Goal: Information Seeking & Learning: Learn about a topic

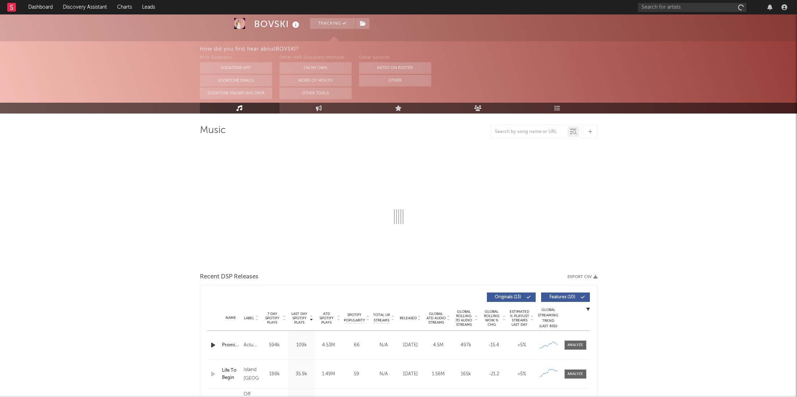
select select "6m"
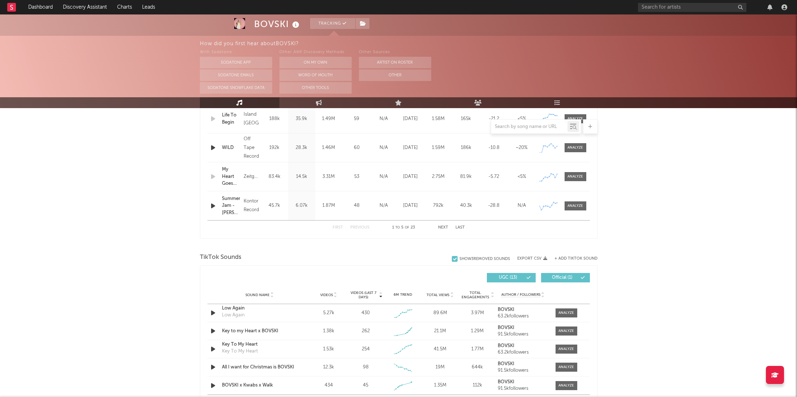
scroll to position [361, 0]
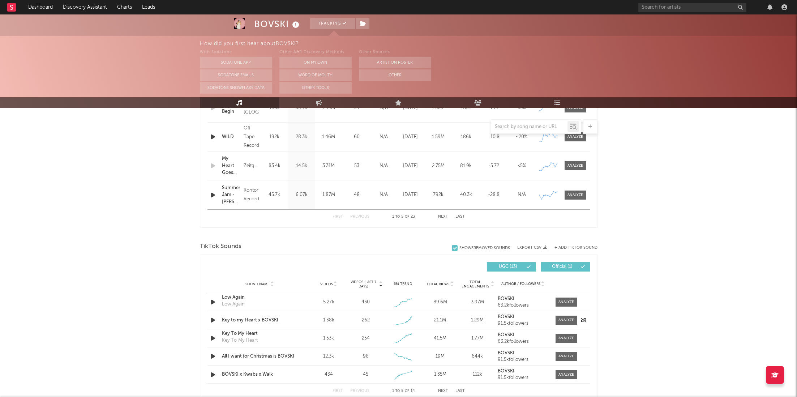
click at [552, 327] on div "Sound Name Key to my Heart x BOVSKI Videos 1.38k Videos (last 7 days) 262 Weekl…" at bounding box center [398, 320] width 382 height 18
click at [543, 322] on div "91.5k followers" at bounding box center [523, 323] width 50 height 5
click at [554, 322] on div at bounding box center [564, 319] width 25 height 9
click at [562, 317] on div at bounding box center [566, 319] width 16 height 5
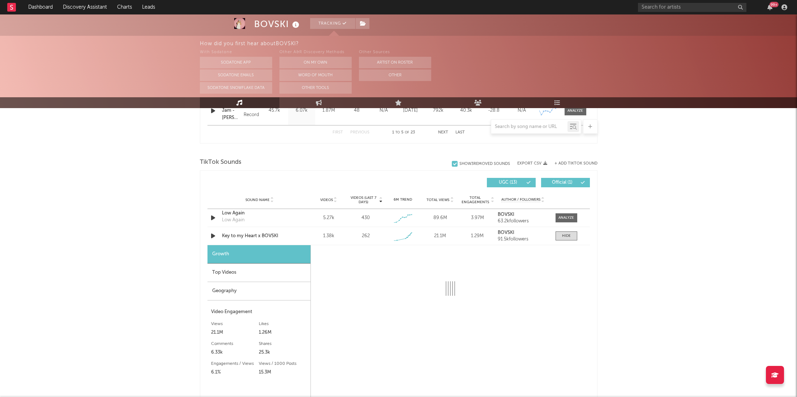
select select "1w"
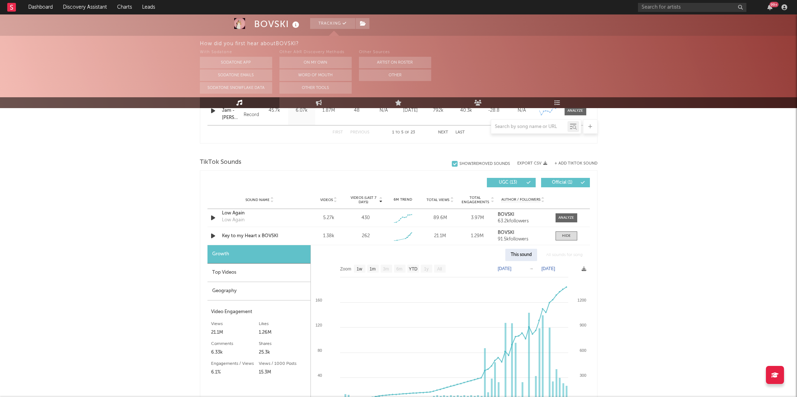
scroll to position [508, 0]
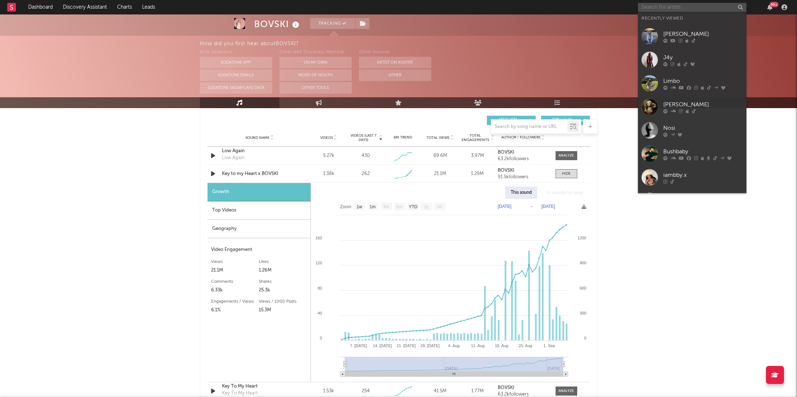
click at [656, 10] on input "text" at bounding box center [692, 7] width 108 height 9
click at [664, 37] on div "[PERSON_NAME]" at bounding box center [702, 34] width 79 height 9
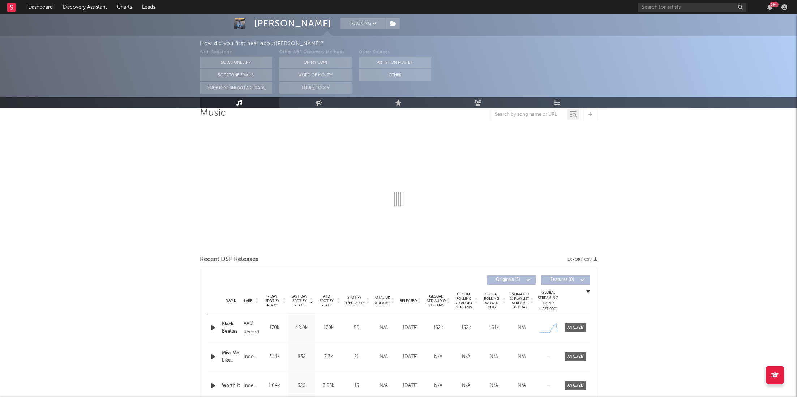
select select "1w"
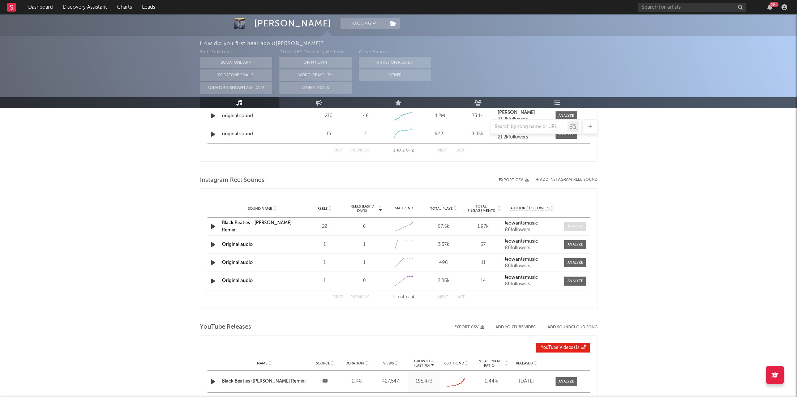
scroll to position [564, 0]
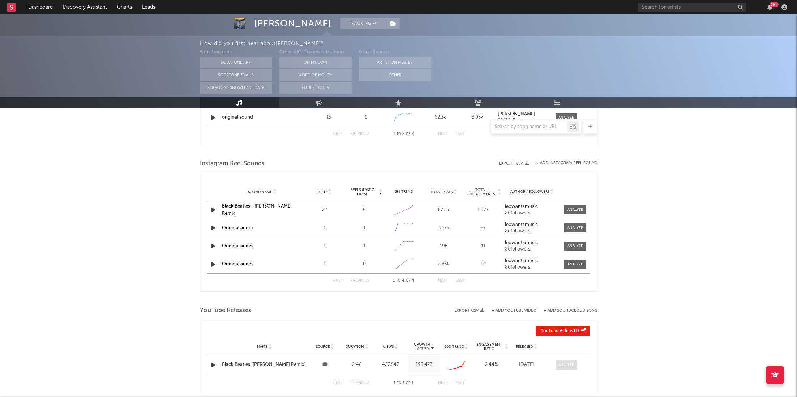
click at [560, 362] on div at bounding box center [566, 364] width 16 height 5
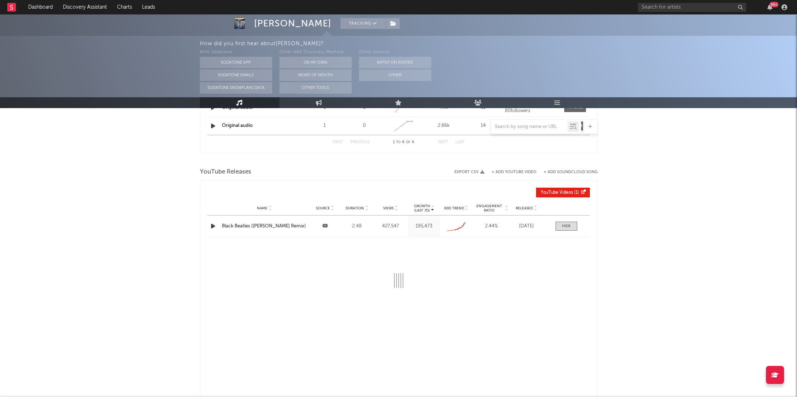
select select "All"
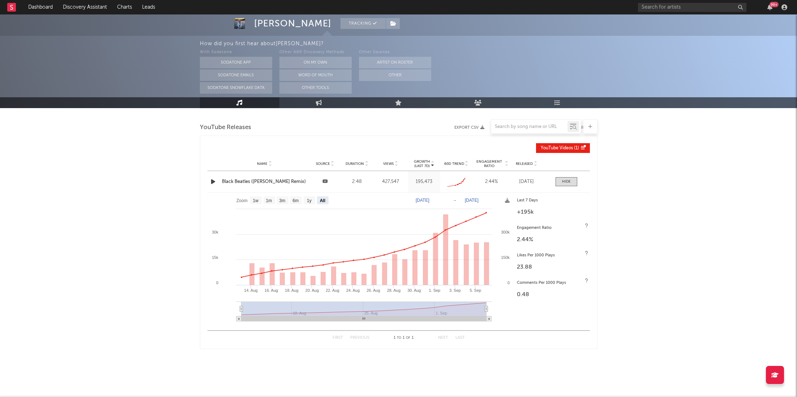
scroll to position [752, 0]
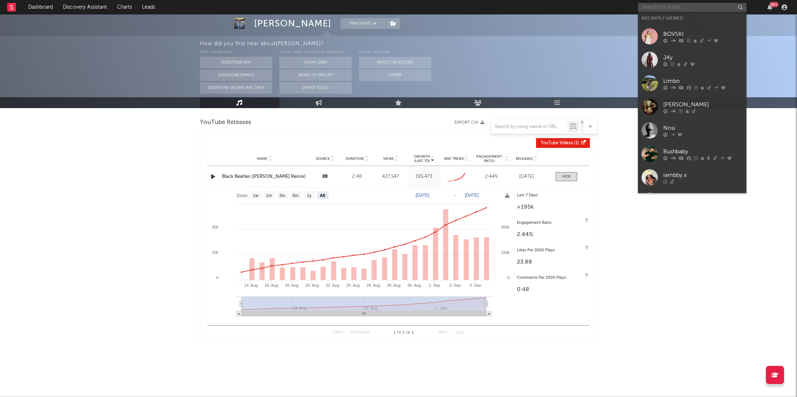
click at [658, 3] on input "text" at bounding box center [692, 7] width 108 height 9
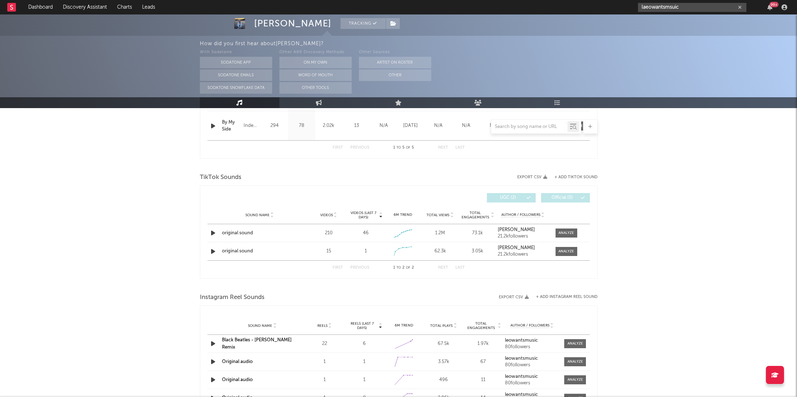
scroll to position [0, 0]
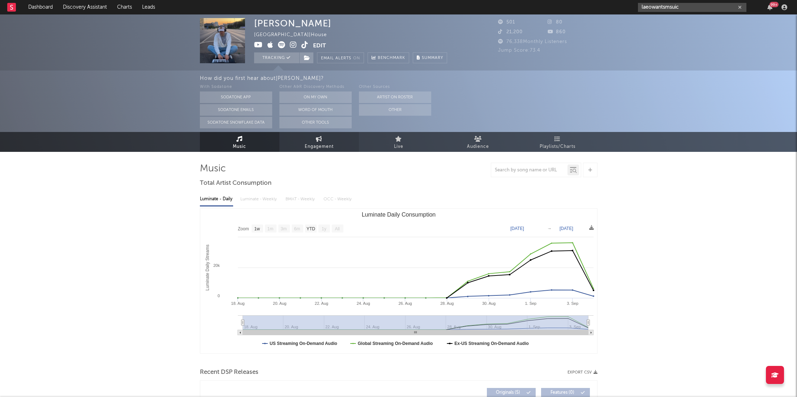
type input "laeowantsmsuic"
click at [327, 148] on span "Engagement" at bounding box center [319, 146] width 29 height 9
select select "1w"
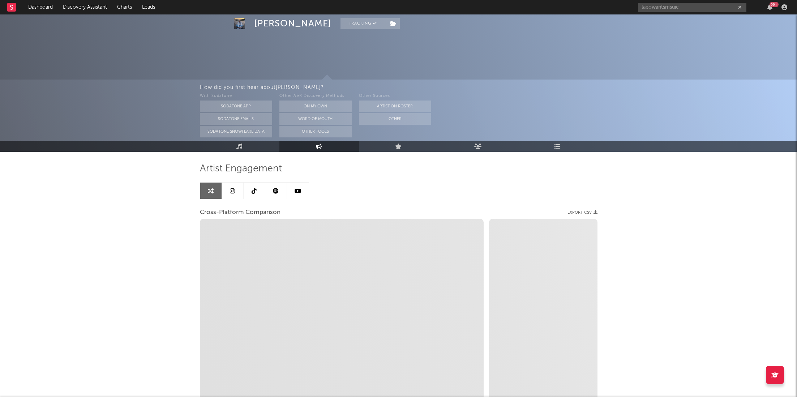
scroll to position [62, 0]
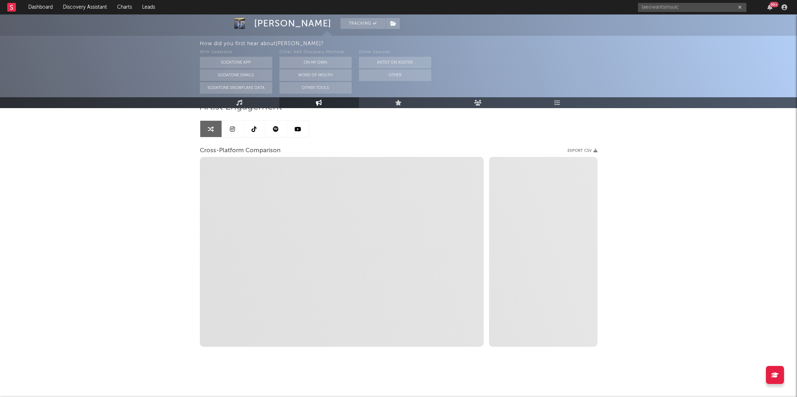
select select "1m"
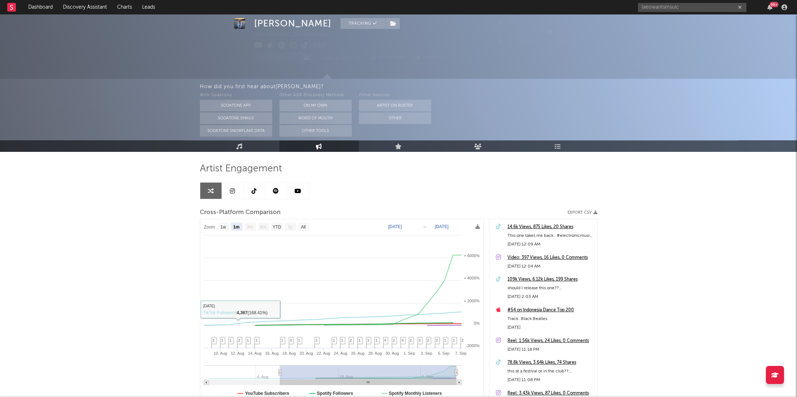
scroll to position [0, 0]
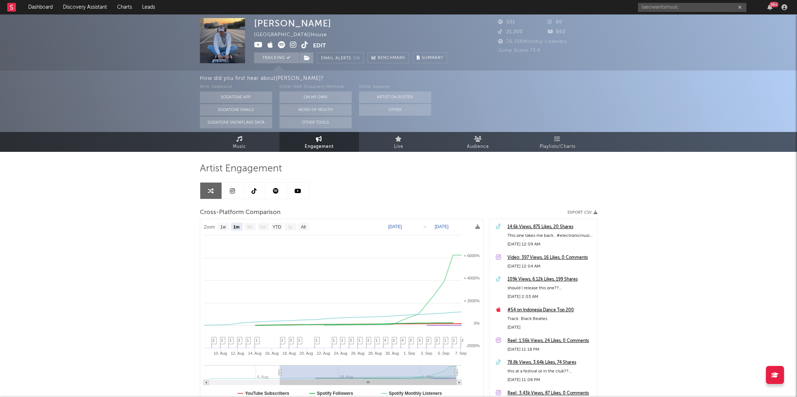
click at [306, 44] on icon at bounding box center [304, 44] width 7 height 7
click at [674, 7] on input "laeowantsmsuic" at bounding box center [692, 7] width 108 height 9
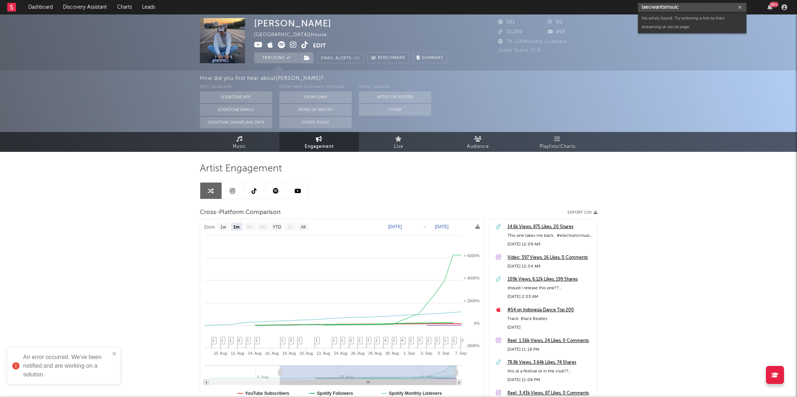
click at [674, 7] on input "laeowantsmsuic" at bounding box center [692, 7] width 108 height 9
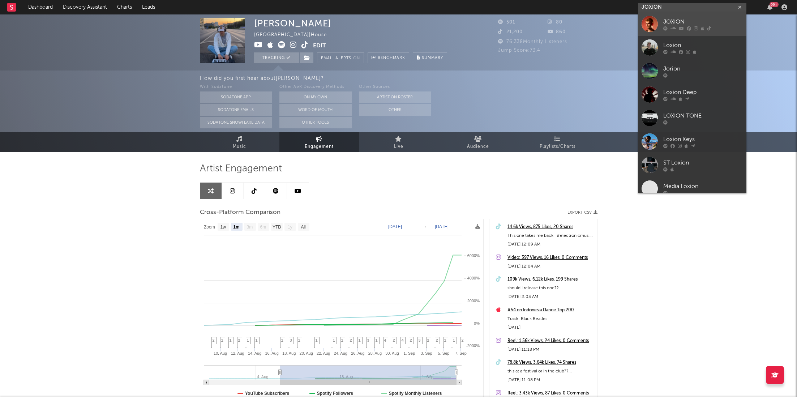
type input "JOXION"
click at [687, 23] on div "JOXION" at bounding box center [702, 21] width 79 height 9
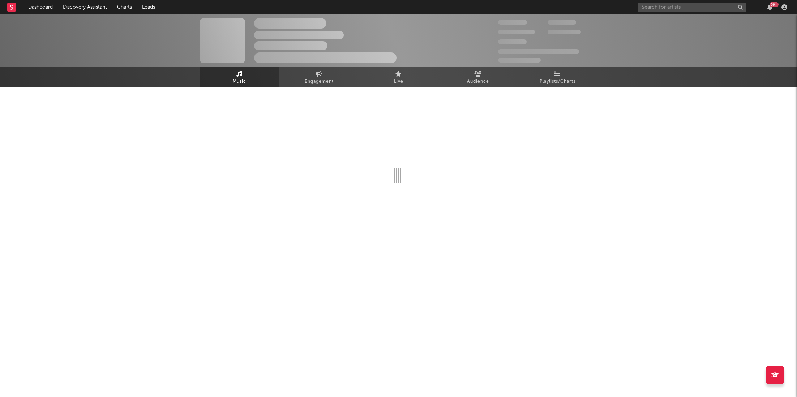
select select "6m"
